Goal: Find specific page/section: Find specific page/section

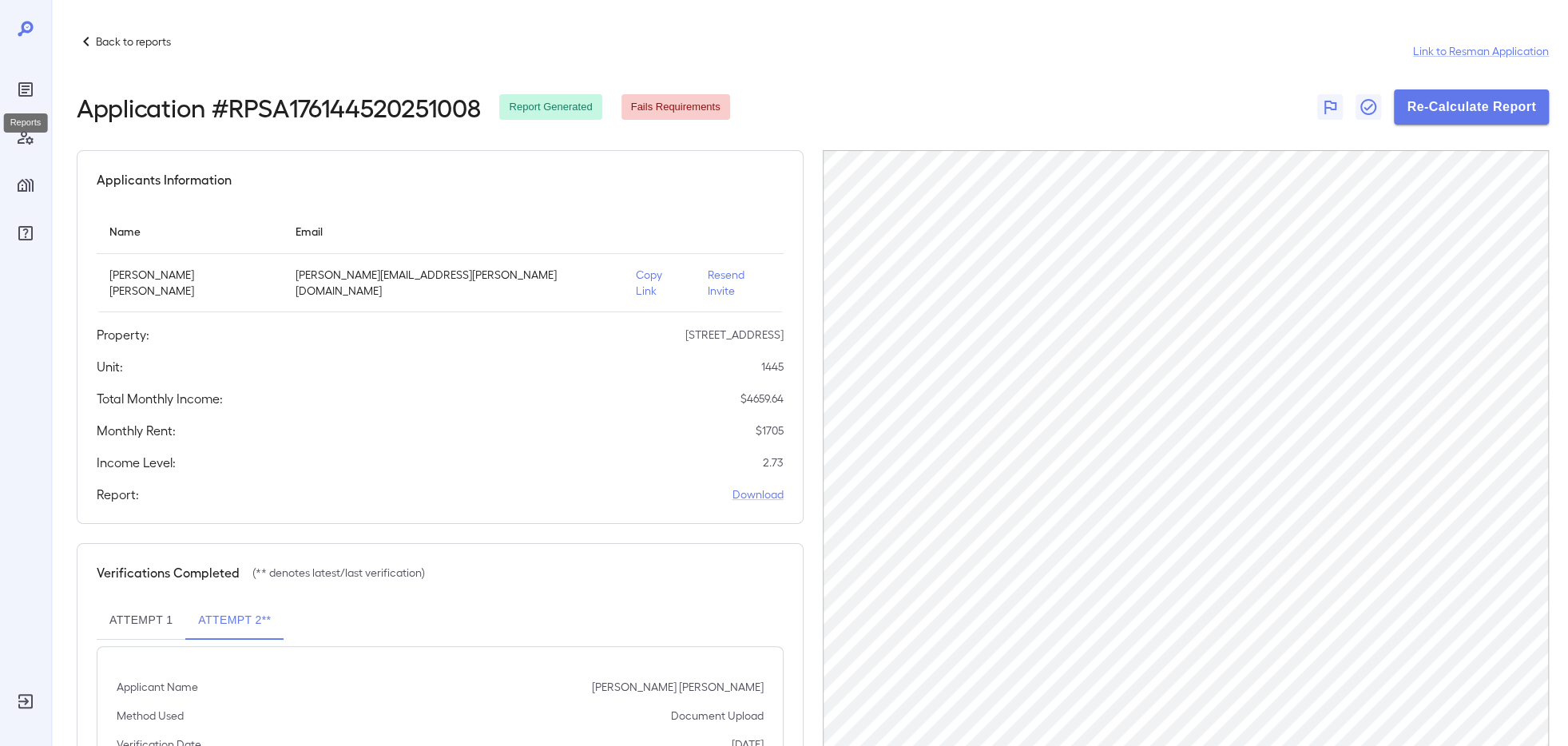
click at [20, 98] on icon "Reports" at bounding box center [26, 90] width 19 height 19
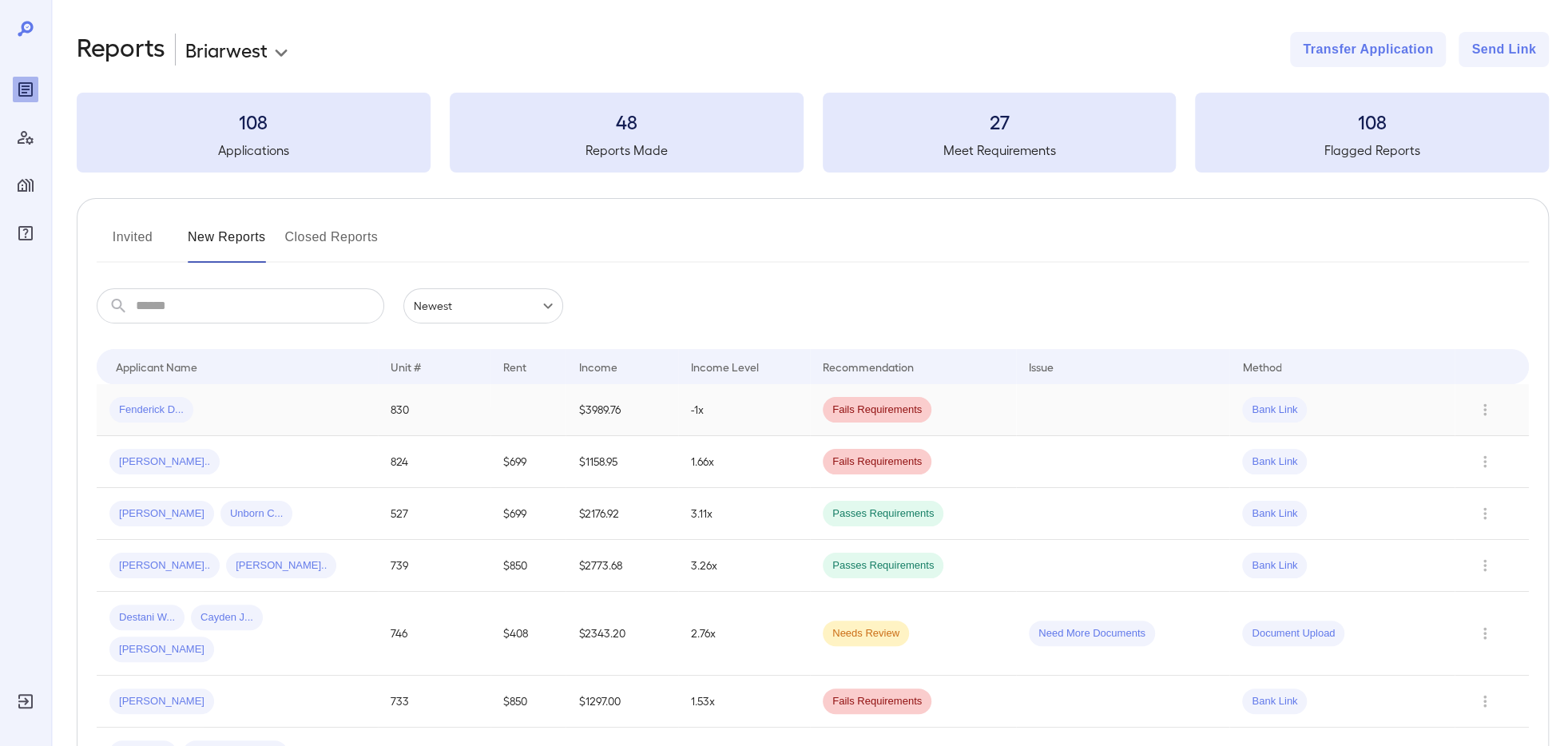
click at [282, 412] on div "Fenderick D..." at bounding box center [237, 410] width 255 height 25
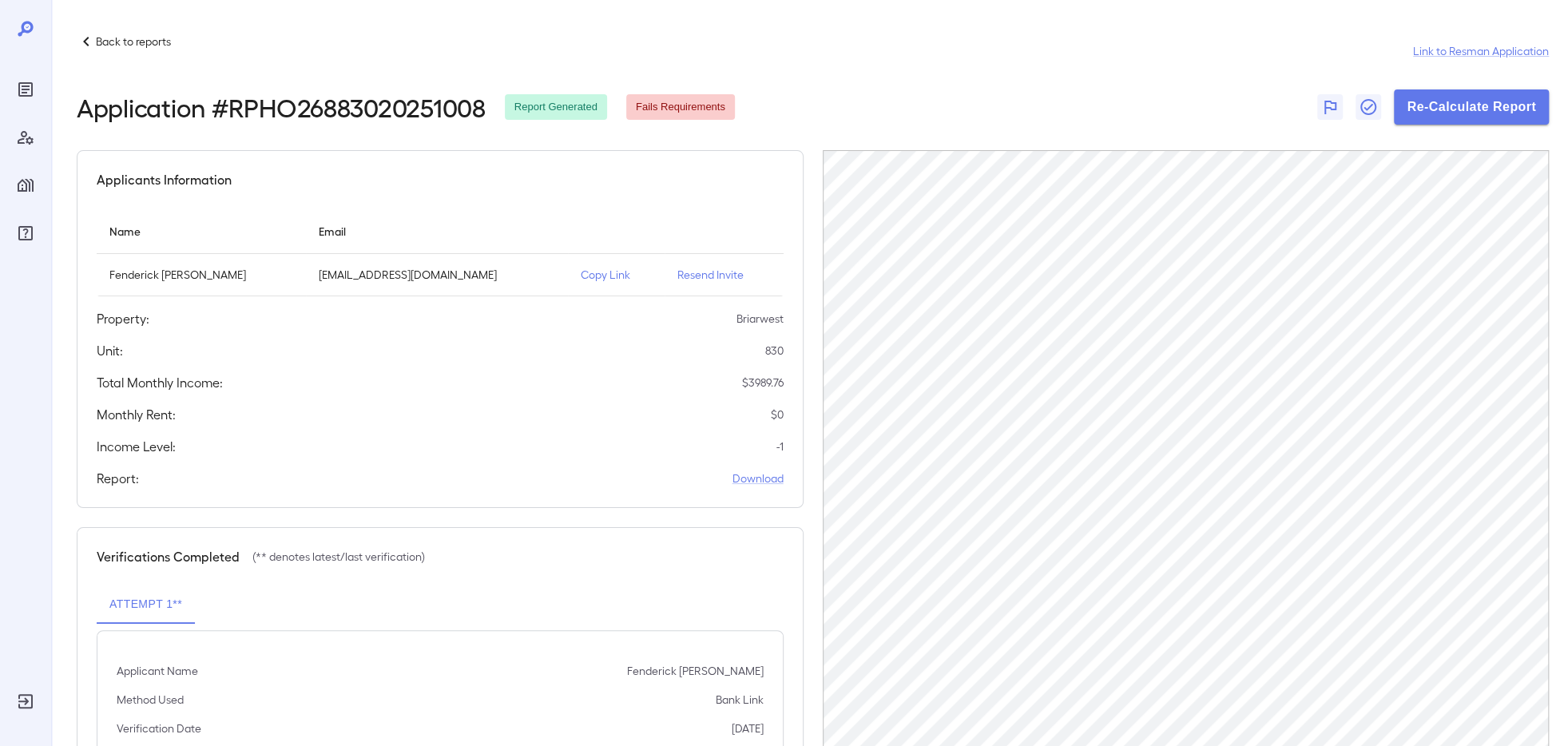
click at [581, 280] on p "Copy Link" at bounding box center [617, 274] width 72 height 16
